Goal: Find specific page/section: Find specific page/section

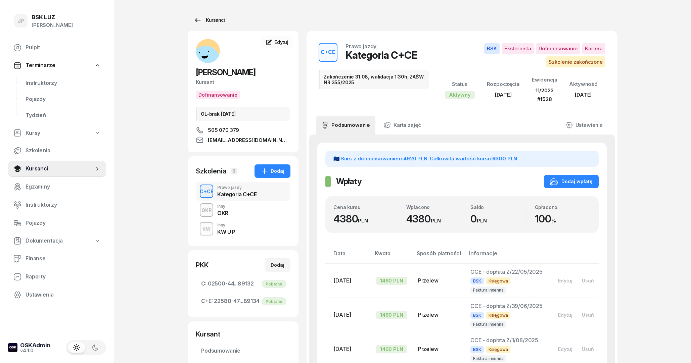
click at [203, 22] on div "Kursanci" at bounding box center [209, 20] width 31 height 8
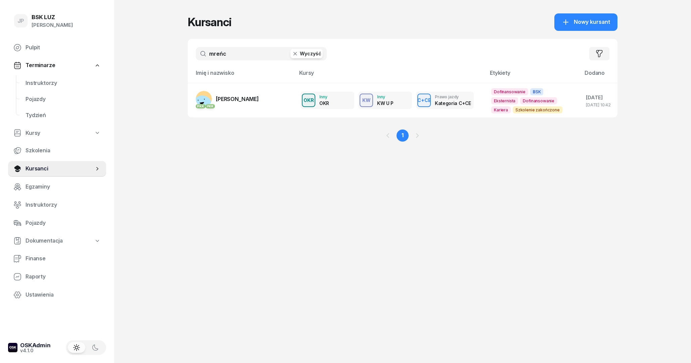
drag, startPoint x: 238, startPoint y: 57, endPoint x: 156, endPoint y: 56, distance: 82.6
click at [196, 56] on input "mreńc" at bounding box center [261, 53] width 131 height 13
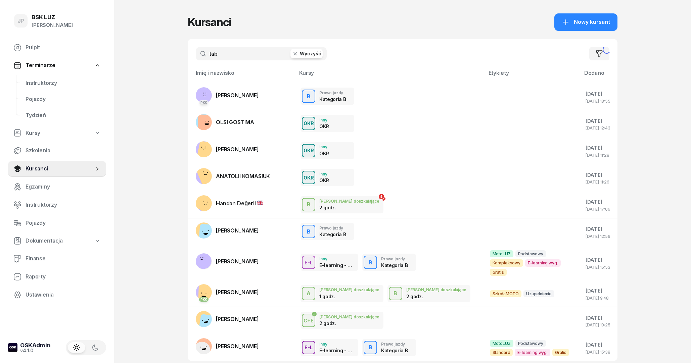
type input "tabi"
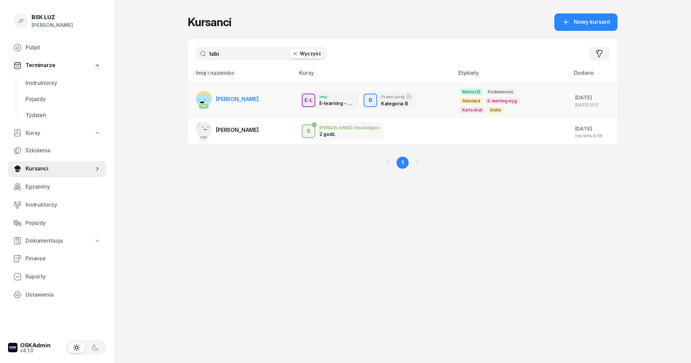
click at [250, 96] on span "[PERSON_NAME]" at bounding box center [237, 99] width 43 height 7
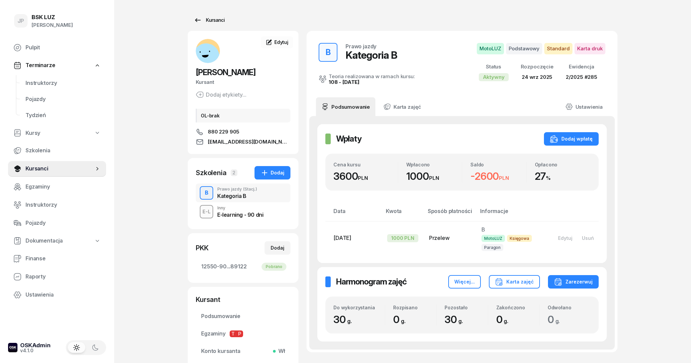
click at [206, 23] on div "Kursanci" at bounding box center [209, 20] width 31 height 8
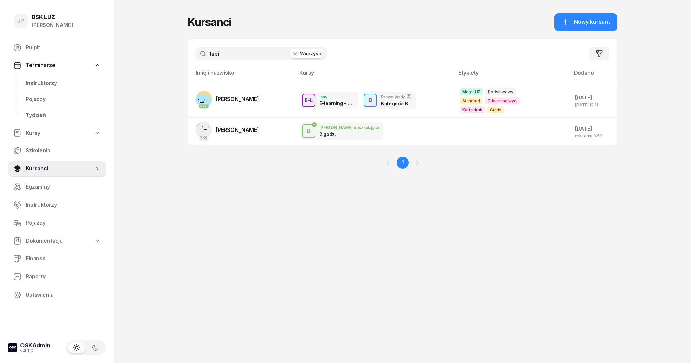
click at [302, 51] on button "Wyczyść" at bounding box center [307, 53] width 32 height 9
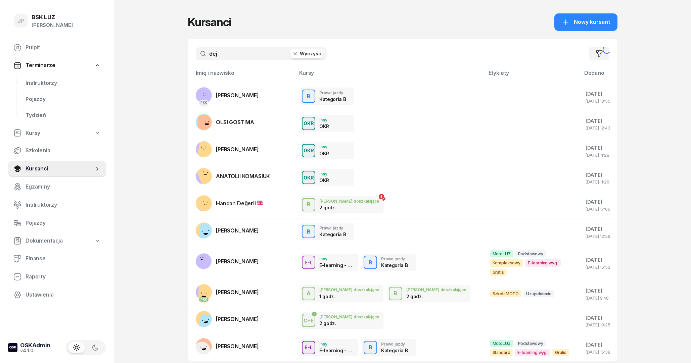
type input "dej"
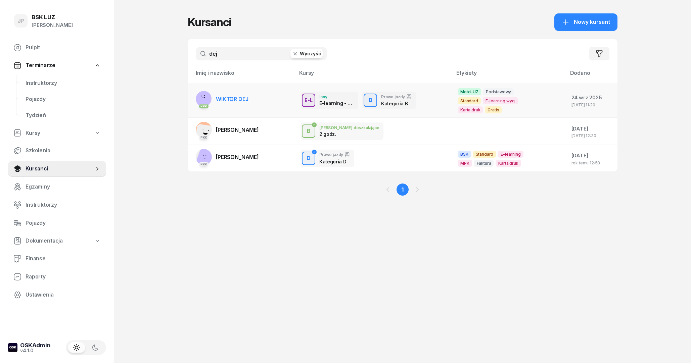
click at [252, 102] on td "PKK WIKTOR DEJ" at bounding box center [241, 100] width 107 height 35
